Goal: Information Seeking & Learning: Learn about a topic

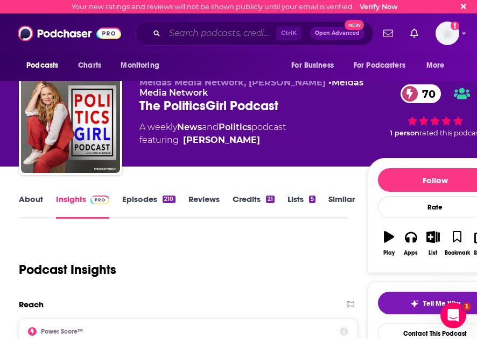
click at [234, 29] on input "Search podcasts, credits, & more..." at bounding box center [220, 33] width 111 height 17
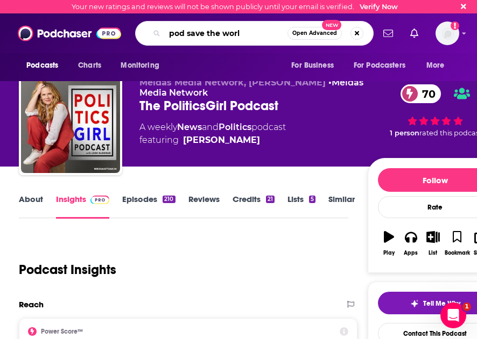
type input "pod save the world"
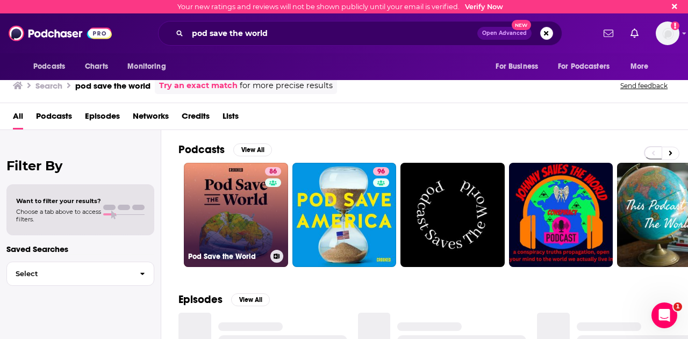
click at [254, 204] on link "86 Pod Save the World" at bounding box center [236, 215] width 104 height 104
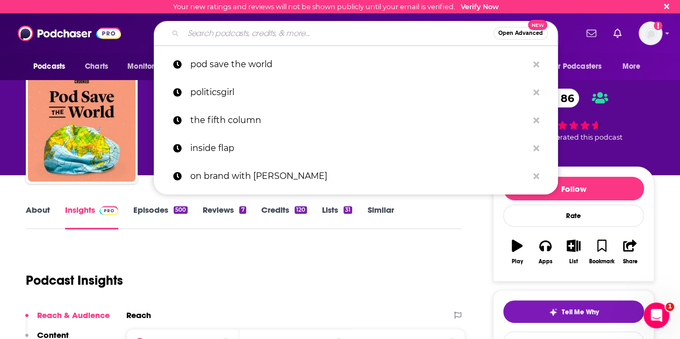
click at [262, 36] on input "Search podcasts, credits, & more..." at bounding box center [338, 33] width 310 height 17
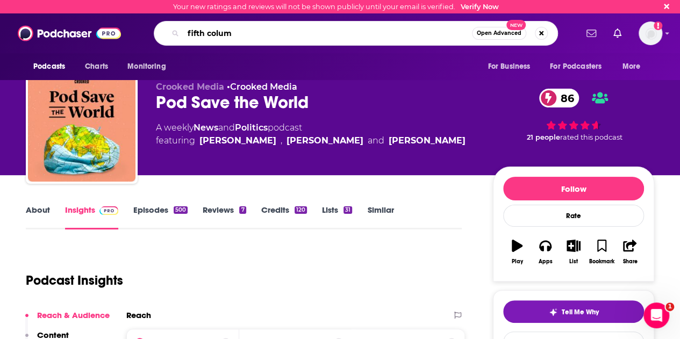
type input "fifth column"
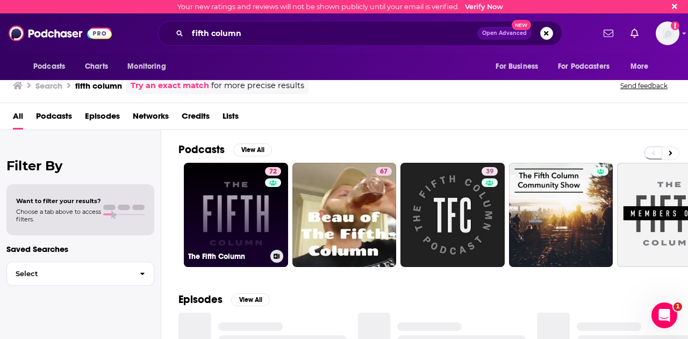
click at [227, 193] on link "72 The Fifth Column" at bounding box center [236, 215] width 104 height 104
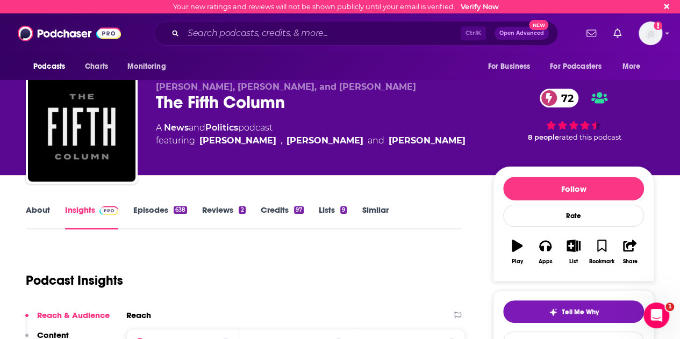
scroll to position [253, 0]
